Goal: Task Accomplishment & Management: Manage account settings

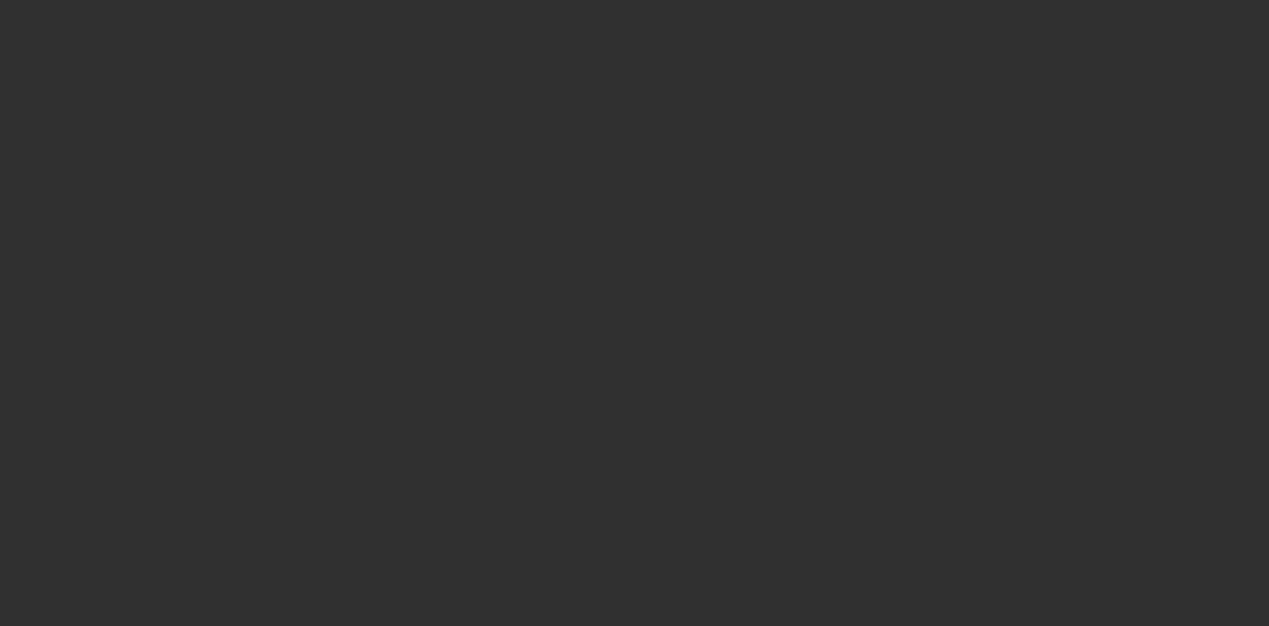
select select "10"
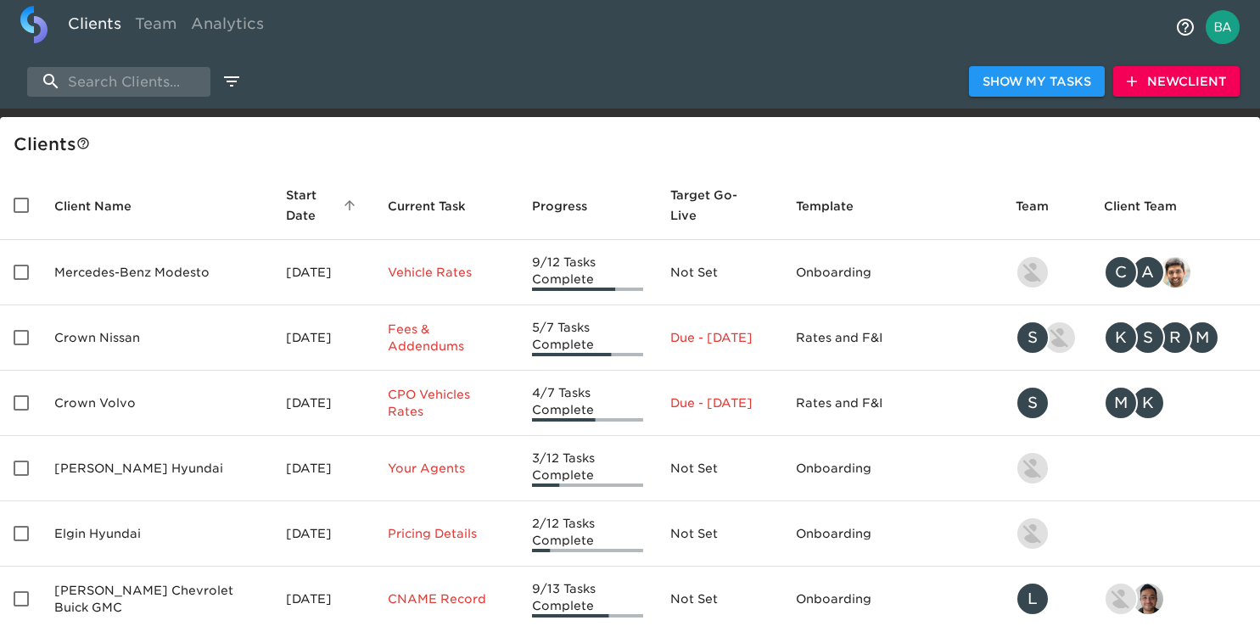
click at [182, 89] on input "search" at bounding box center [118, 82] width 183 height 30
paste input "Acura of [GEOGRAPHIC_DATA]"
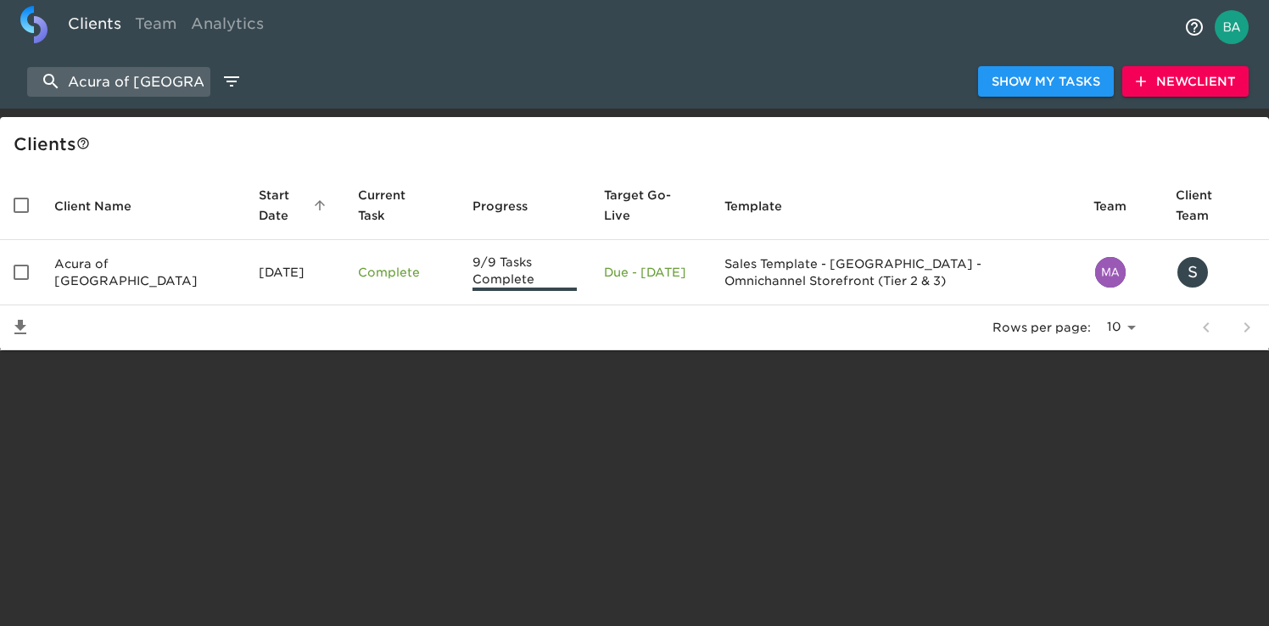
type input "Acura of [GEOGRAPHIC_DATA]"
click at [1160, 84] on span "New Client" at bounding box center [1185, 81] width 99 height 21
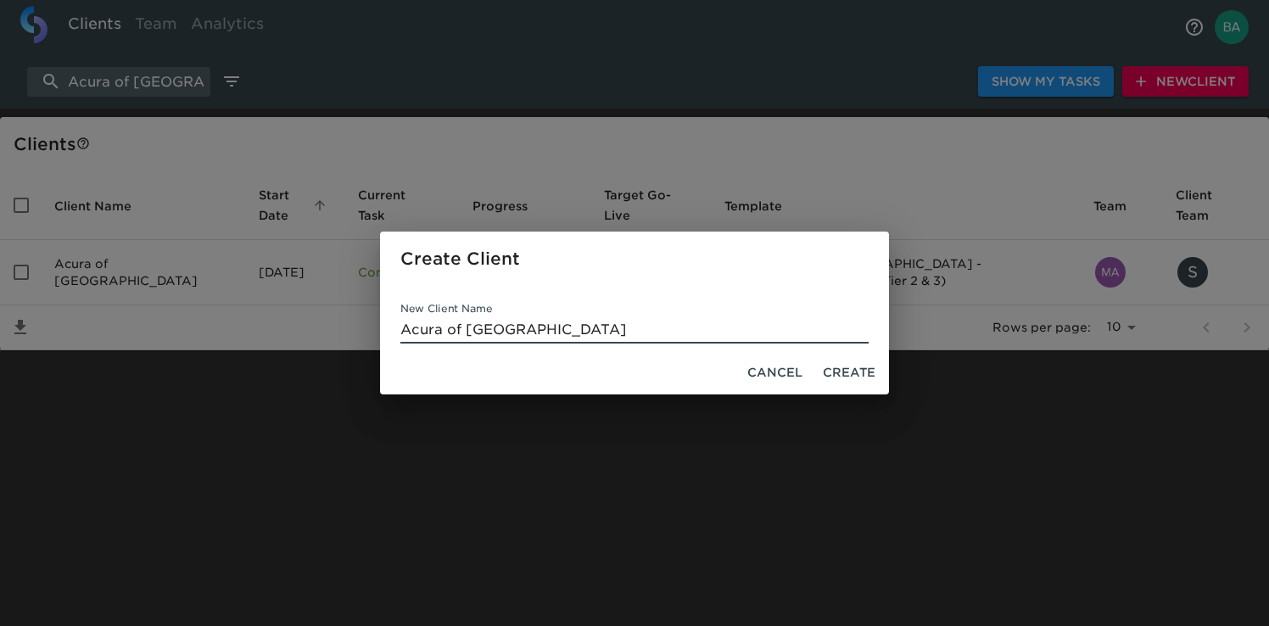
type input "Acura of [GEOGRAPHIC_DATA]"
click at [840, 371] on span "Create" at bounding box center [849, 372] width 53 height 21
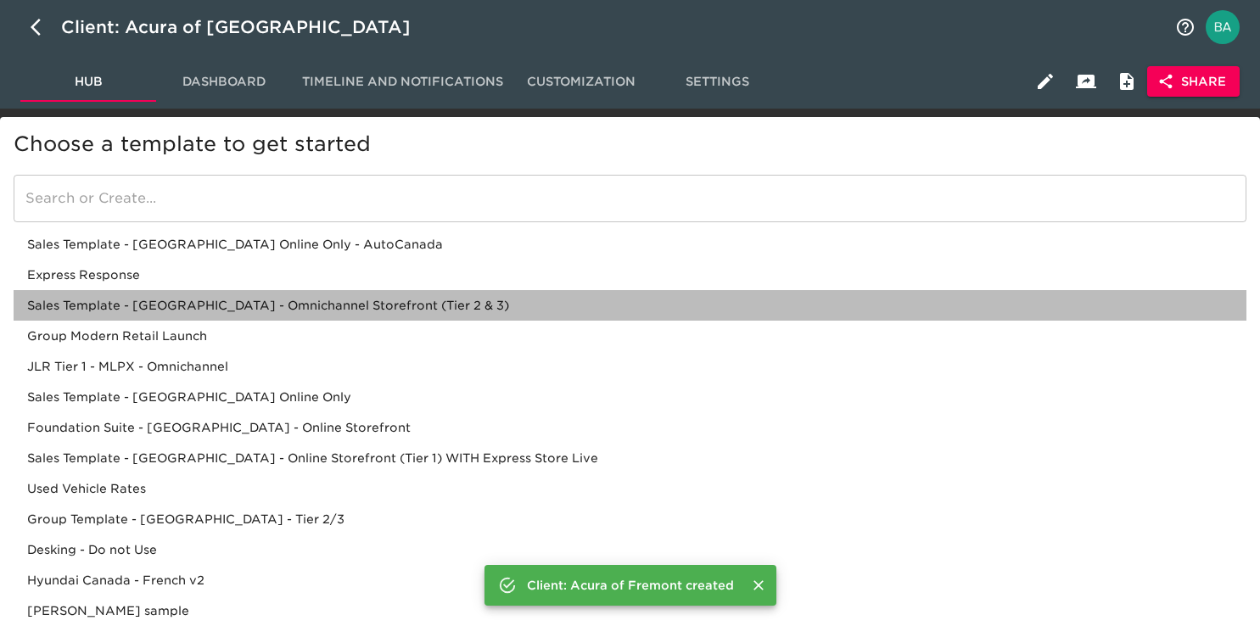
click at [322, 304] on div "Sales Template - [GEOGRAPHIC_DATA] - Omnichannel Storefront (Tier 2 & 3)" at bounding box center [630, 305] width 1232 height 31
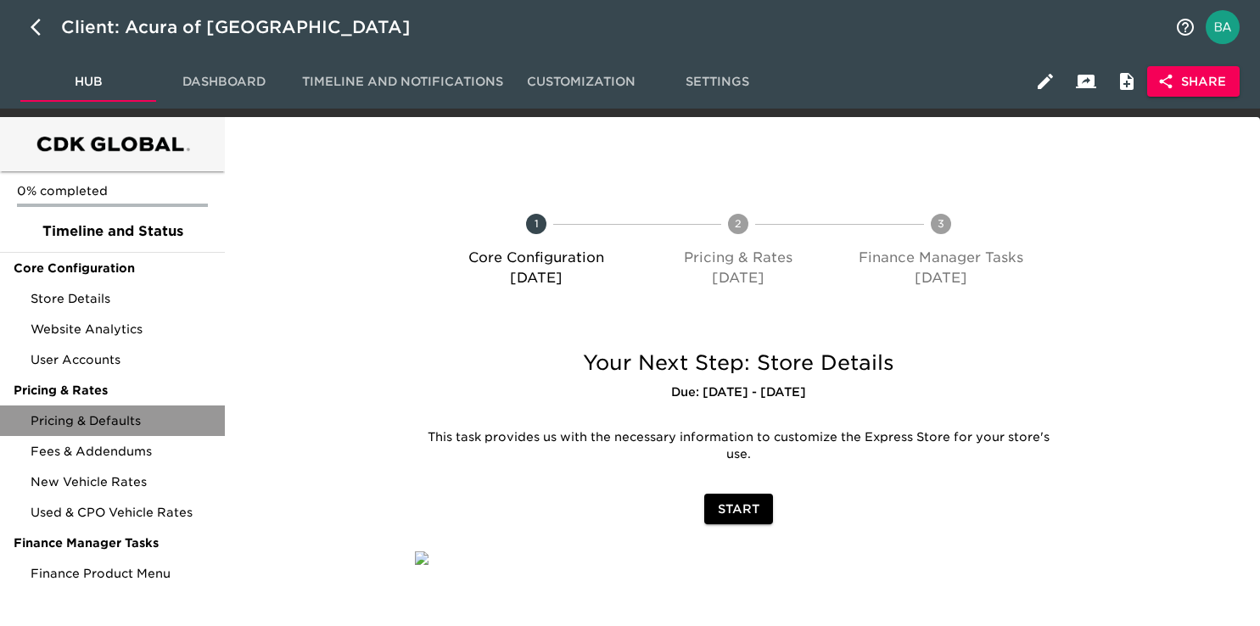
click at [60, 416] on span "Pricing & Defaults" at bounding box center [121, 420] width 181 height 17
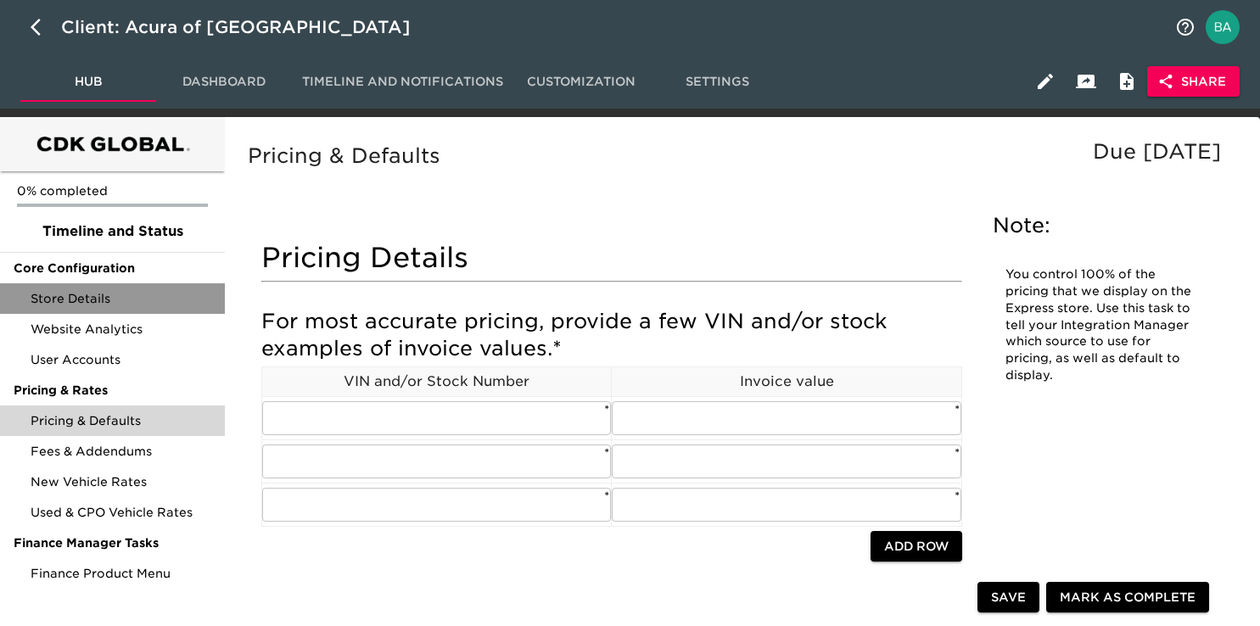
click at [70, 287] on div "Store Details" at bounding box center [112, 298] width 225 height 31
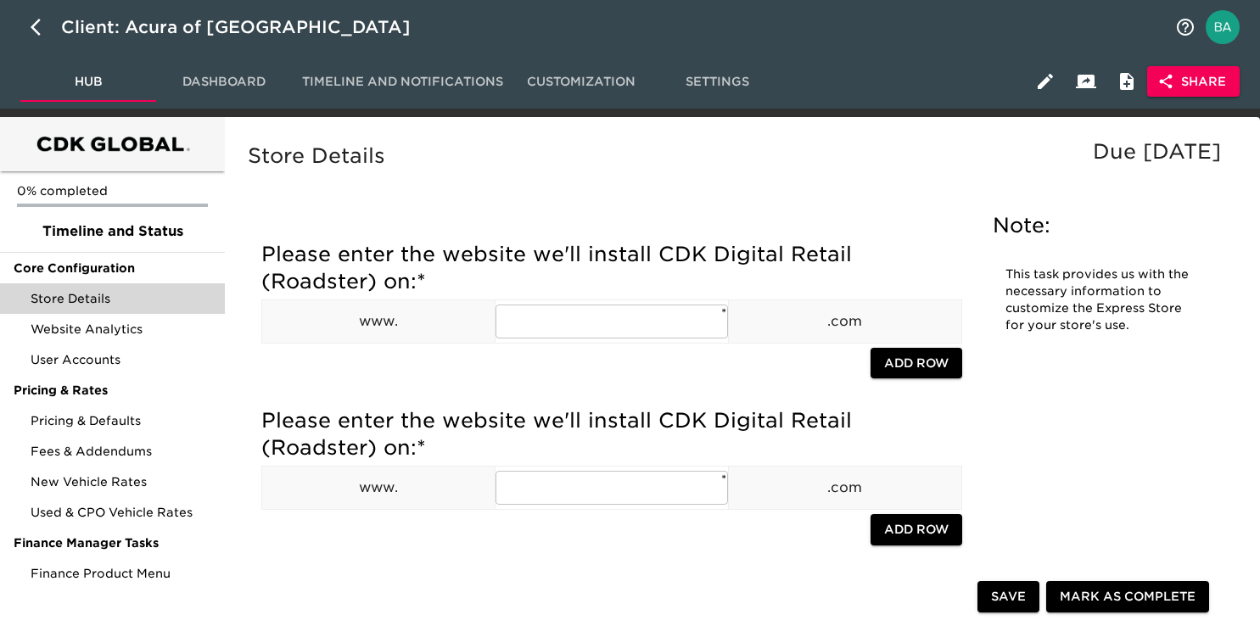
click at [1207, 71] on span "Share" at bounding box center [1192, 81] width 65 height 21
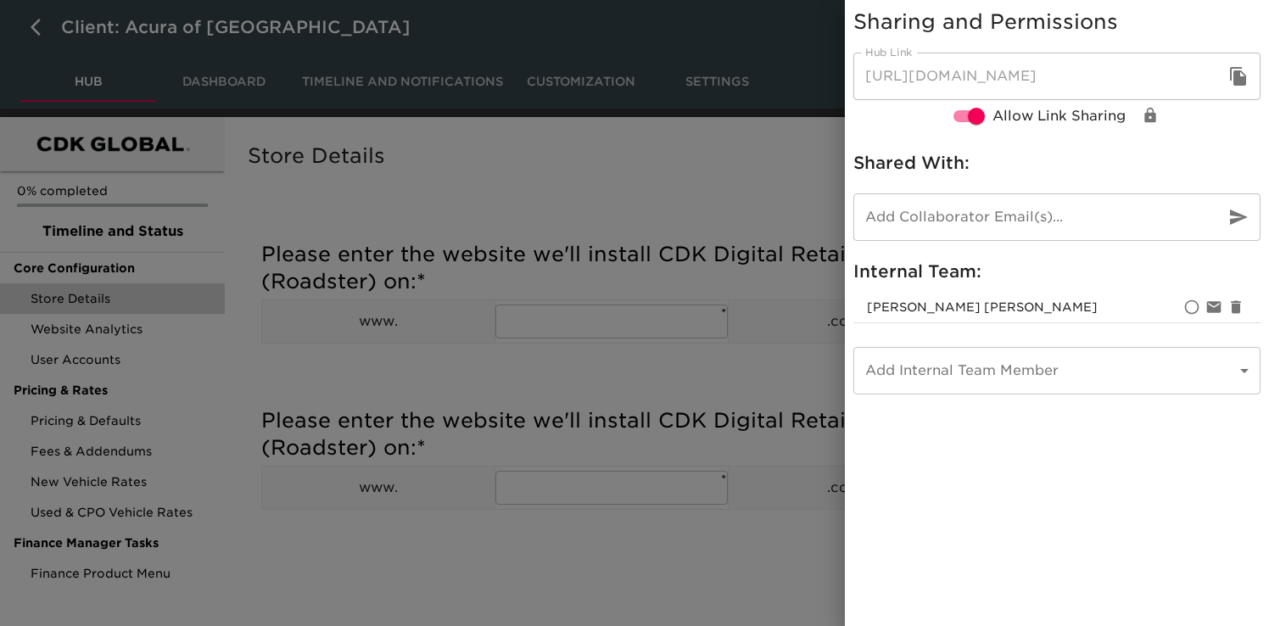
click at [1232, 78] on icon "button" at bounding box center [1238, 76] width 20 height 20
